Goal: Task Accomplishment & Management: Complete application form

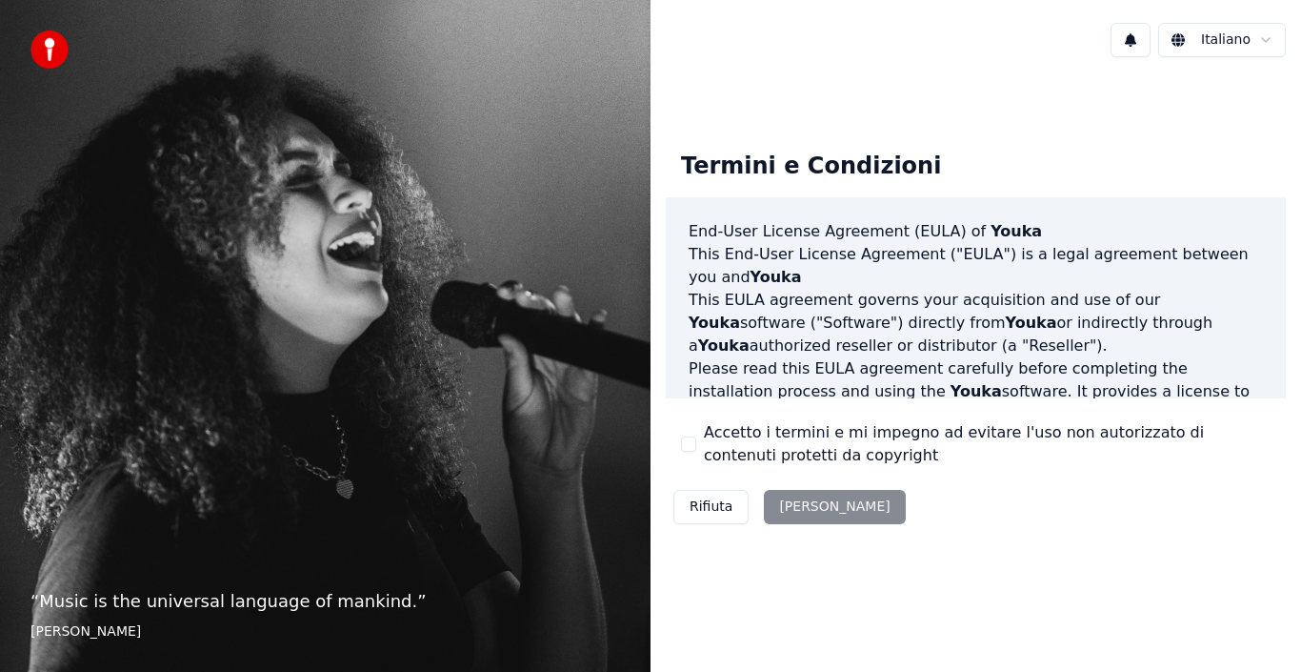
click at [688, 433] on div "Accetto i termini e mi impegno ad evitare l'uso non autorizzato di contenuti pr…" at bounding box center [976, 444] width 590 height 46
click at [694, 432] on div "Accetto i termini e mi impegno ad evitare l'uso non autorizzato di contenuti pr…" at bounding box center [976, 444] width 590 height 46
click at [697, 432] on div "Accetto i termini e mi impegno ad evitare l'uso non autorizzato di contenuti pr…" at bounding box center [976, 444] width 590 height 46
click at [690, 453] on div "Accetto i termini e mi impegno ad evitare l'uso non autorizzato di contenuti pr…" at bounding box center [976, 444] width 590 height 46
click at [689, 449] on button "Accetto i termini e mi impegno ad evitare l'uso non autorizzato di contenuti pr…" at bounding box center [688, 443] width 15 height 15
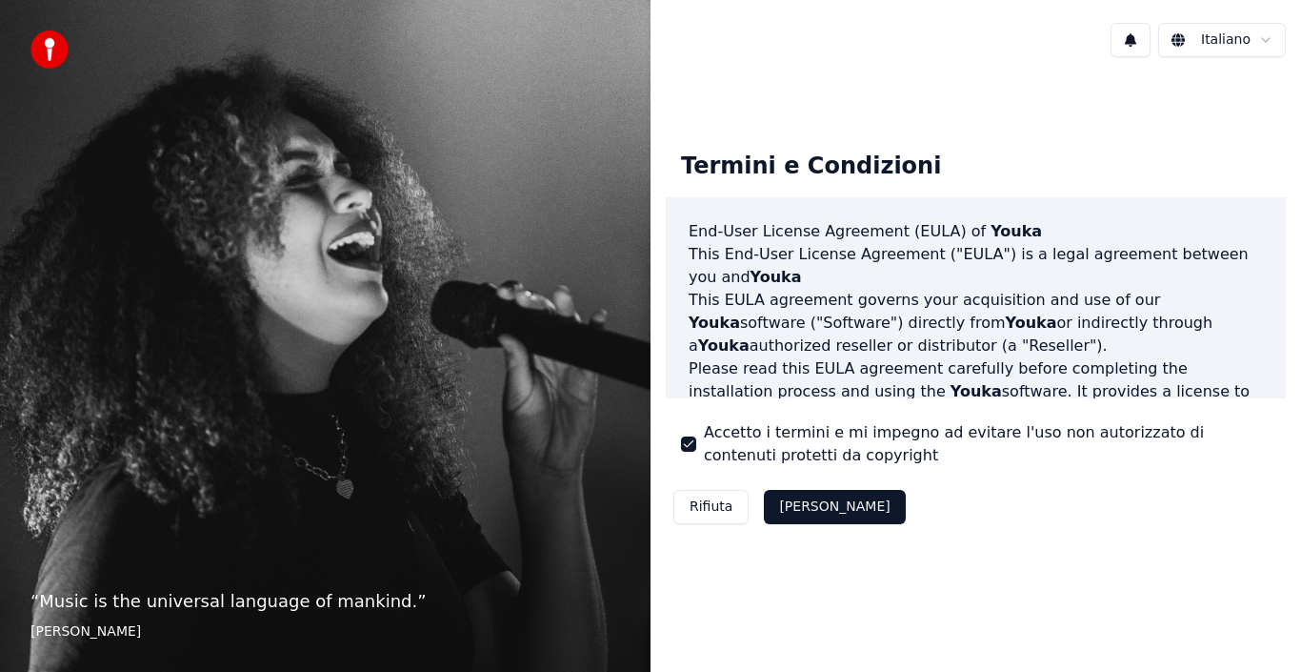
click at [796, 504] on button "[PERSON_NAME]" at bounding box center [834, 507] width 141 height 34
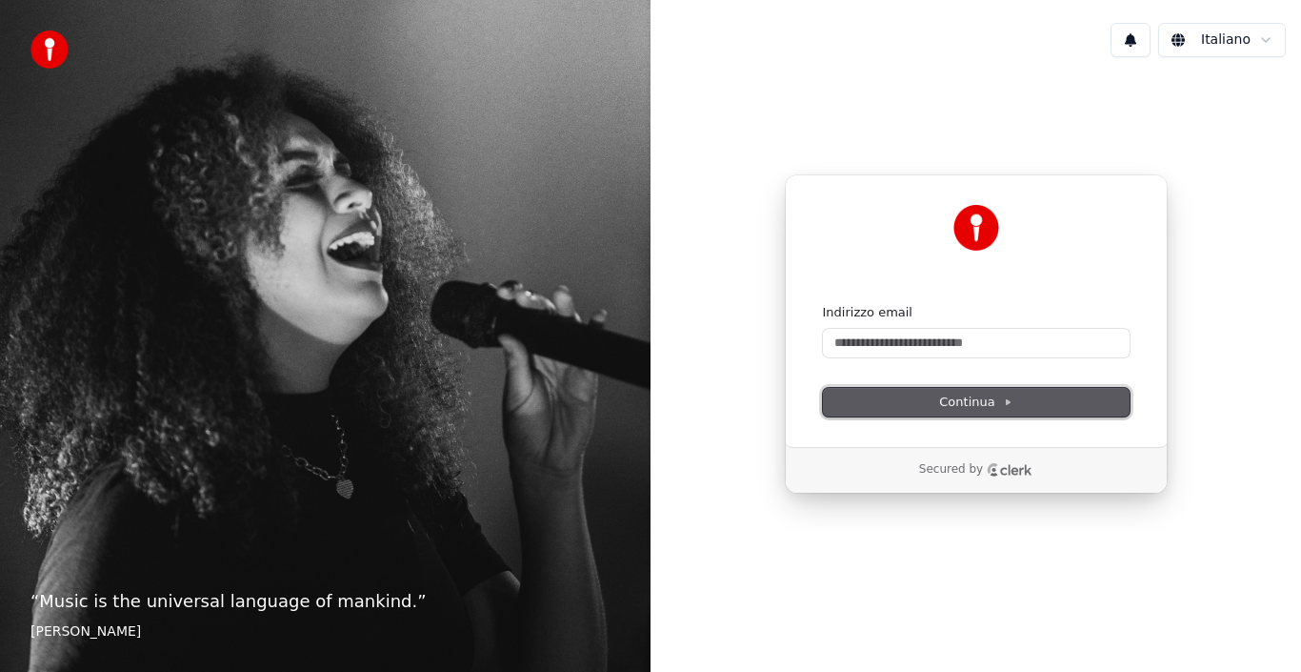
click at [908, 402] on button "Continua" at bounding box center [976, 402] width 307 height 29
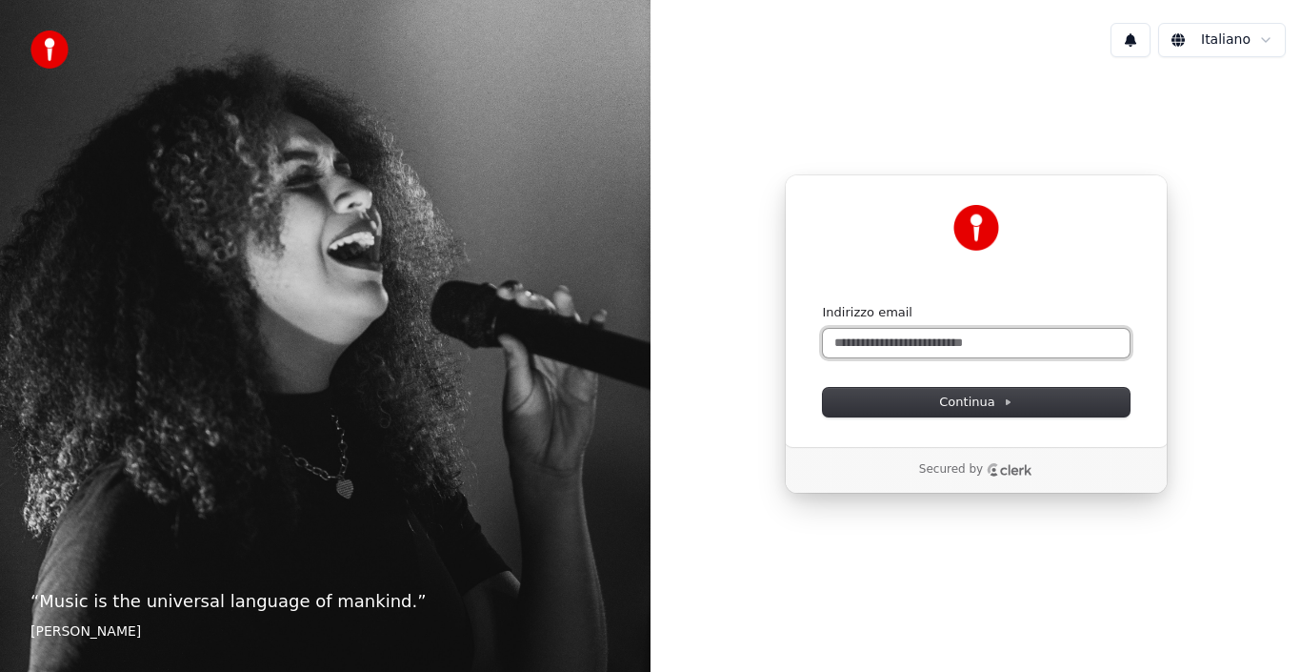
click at [850, 345] on input "Indirizzo email" at bounding box center [976, 343] width 307 height 29
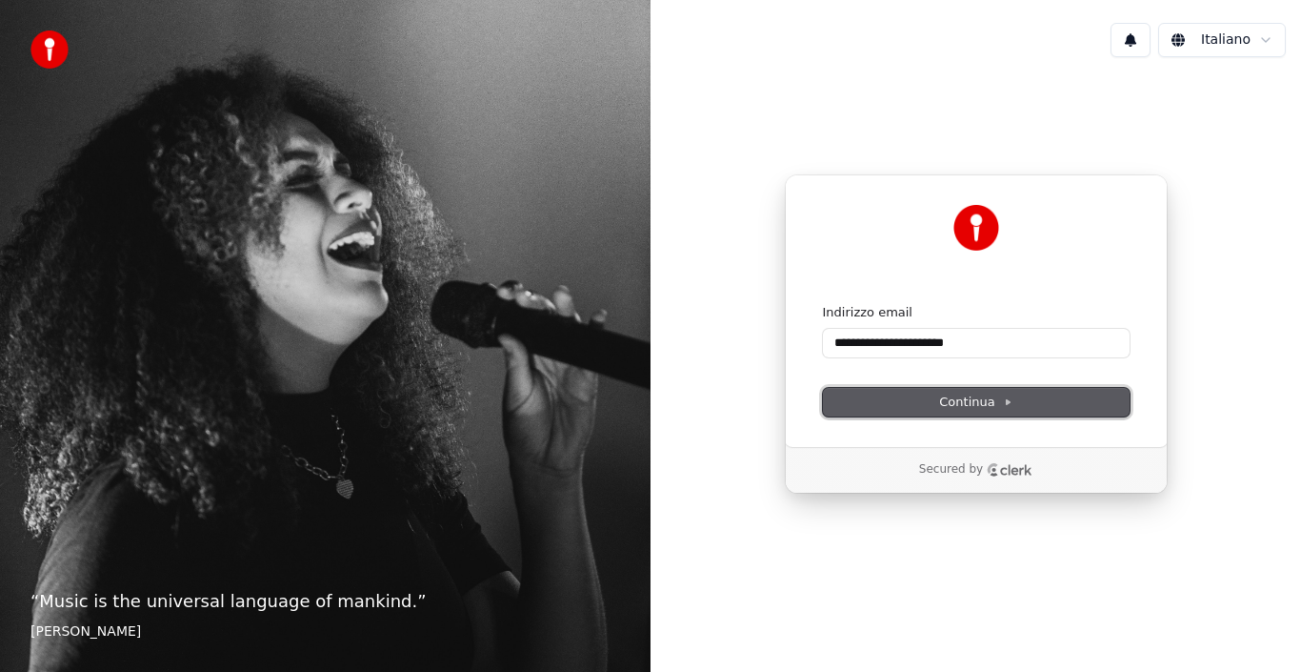
click at [919, 406] on button "Continua" at bounding box center [976, 402] width 307 height 29
type input "**********"
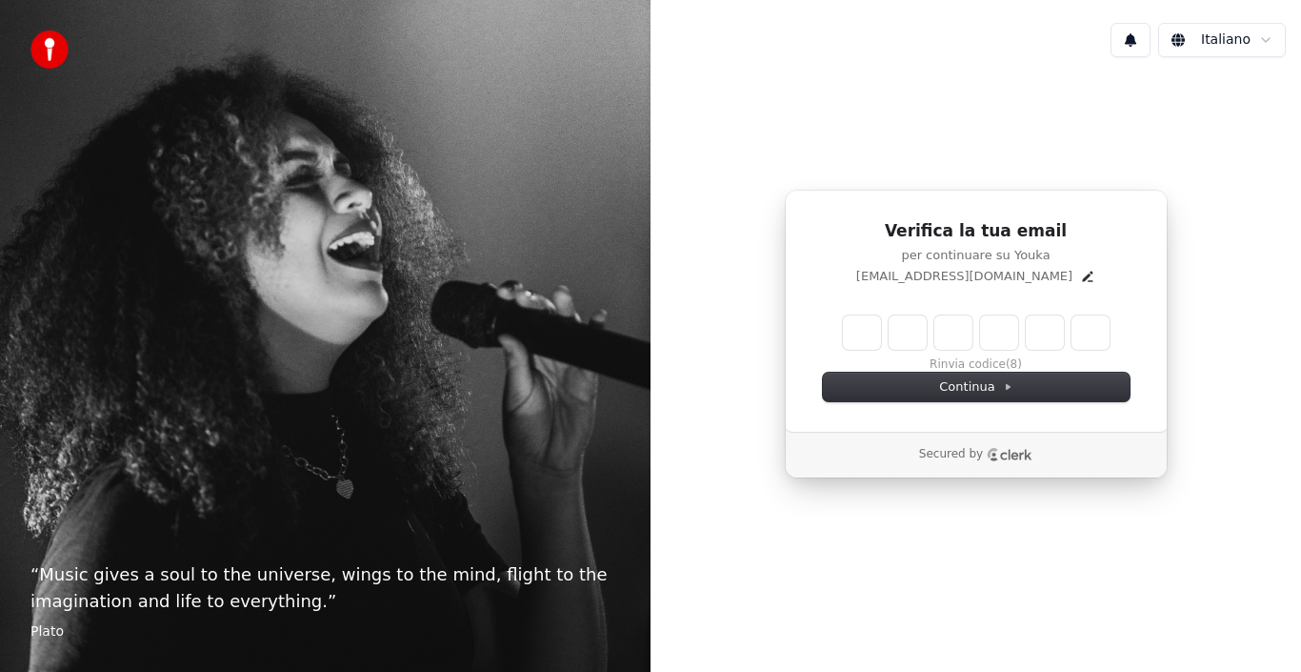
click at [863, 333] on input "Enter verification code" at bounding box center [976, 332] width 267 height 34
type input "******"
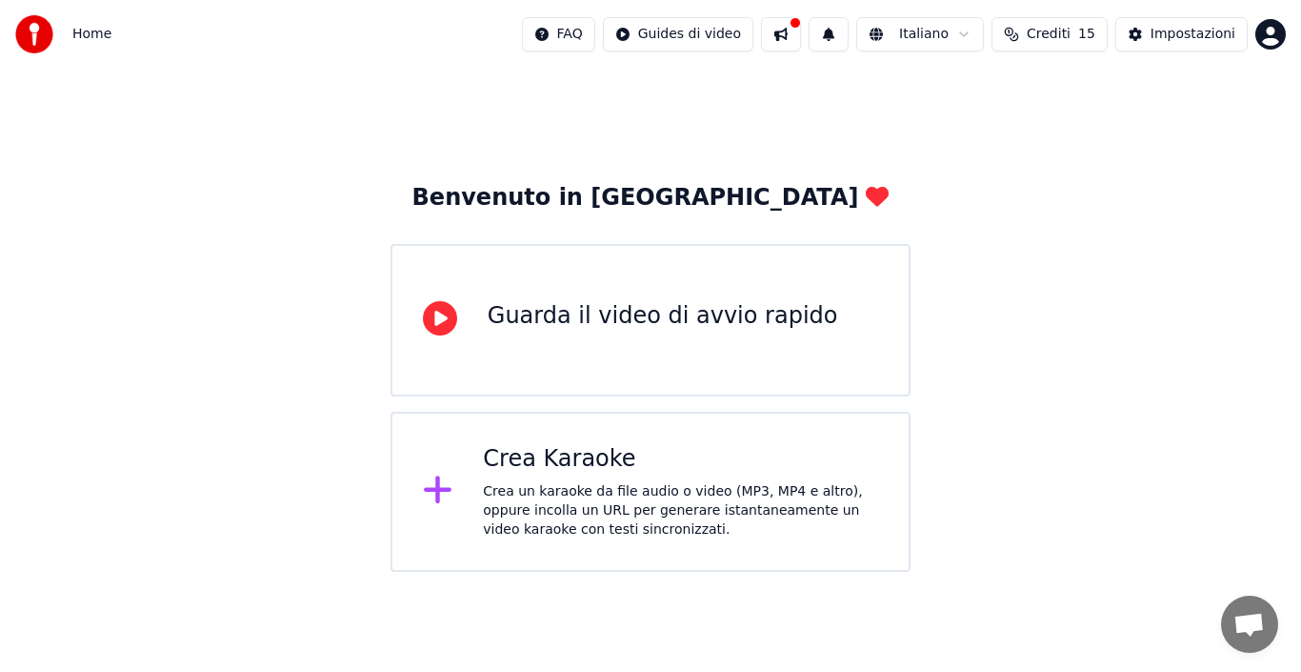
click at [1273, 33] on html "Home FAQ Guides di video Italiano Crediti 15 Impostazioni Benvenuto in Youka Gu…" at bounding box center [650, 286] width 1301 height 572
